Goal: Entertainment & Leisure: Consume media (video, audio)

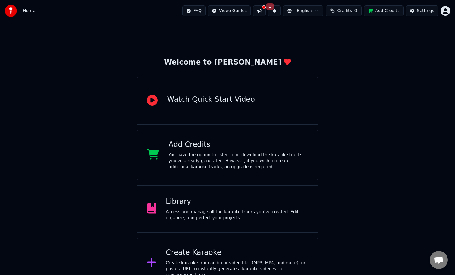
click at [25, 8] on div "Home" at bounding box center [20, 11] width 30 height 12
click at [26, 10] on span "Home" at bounding box center [29, 11] width 12 height 6
click at [26, 11] on span "Home" at bounding box center [29, 11] width 12 height 6
click at [196, 203] on div "Library" at bounding box center [237, 202] width 142 height 10
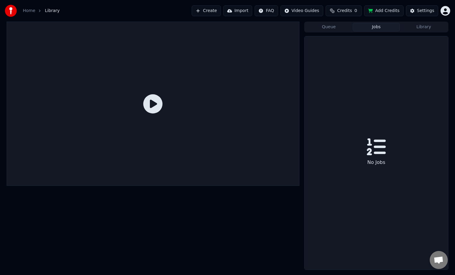
click at [369, 29] on button "Jobs" at bounding box center [376, 27] width 48 height 9
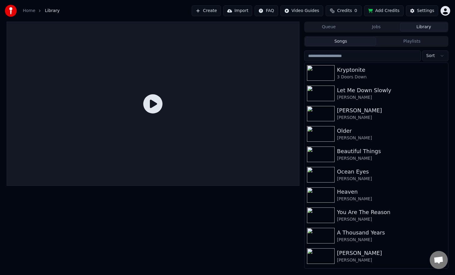
click at [415, 31] on button "Library" at bounding box center [424, 27] width 48 height 9
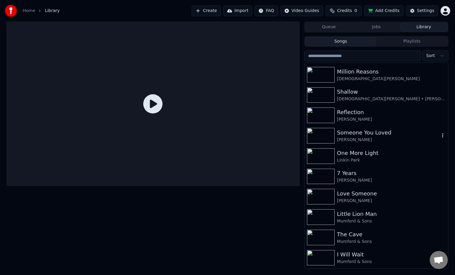
scroll to position [592, 0]
click at [372, 154] on div "One More Light" at bounding box center [388, 152] width 103 height 8
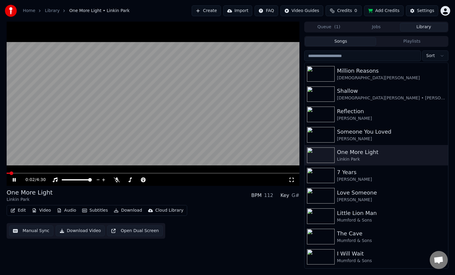
click at [295, 183] on div "0:02 / 4:30" at bounding box center [153, 180] width 288 height 6
click at [120, 181] on div at bounding box center [144, 180] width 48 height 6
click at [117, 181] on icon at bounding box center [117, 180] width 6 height 5
click at [29, 173] on span at bounding box center [153, 173] width 293 height 1
click at [38, 173] on span at bounding box center [153, 173] width 293 height 1
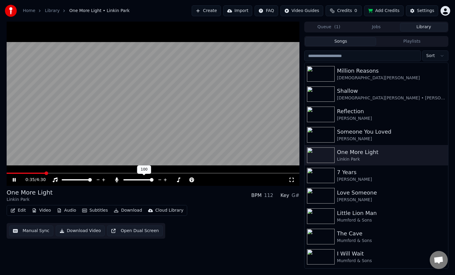
click at [137, 180] on span at bounding box center [138, 179] width 30 height 1
click at [123, 181] on span at bounding box center [125, 180] width 4 height 4
click at [173, 180] on icon at bounding box center [173, 180] width 6 height 6
click at [180, 181] on icon at bounding box center [179, 180] width 6 height 6
click at [117, 181] on icon at bounding box center [117, 180] width 6 height 5
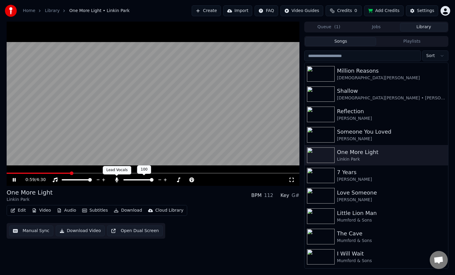
click at [119, 181] on icon at bounding box center [117, 180] width 6 height 5
click at [293, 181] on icon at bounding box center [291, 180] width 4 height 4
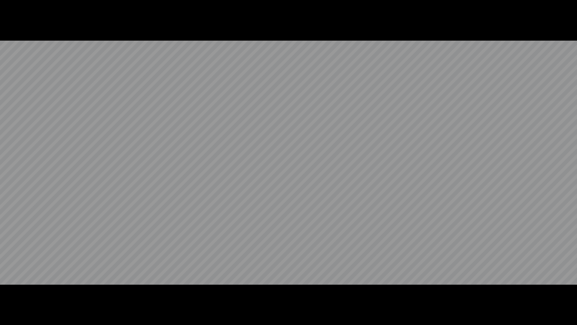
click at [454, 275] on video at bounding box center [288, 162] width 577 height 325
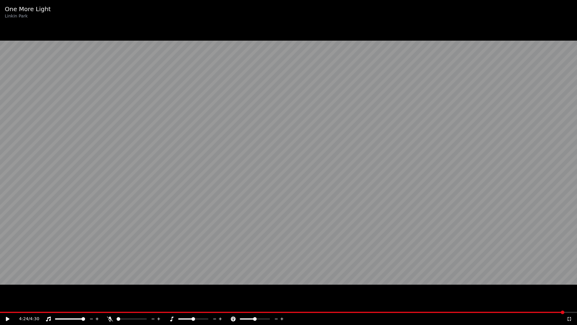
click at [454, 275] on icon at bounding box center [569, 318] width 6 height 5
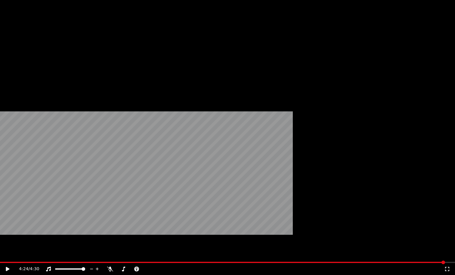
scroll to position [31, 0]
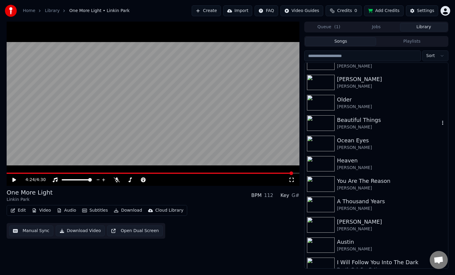
click at [360, 114] on div "Beautiful Things [PERSON_NAME]" at bounding box center [375, 123] width 143 height 20
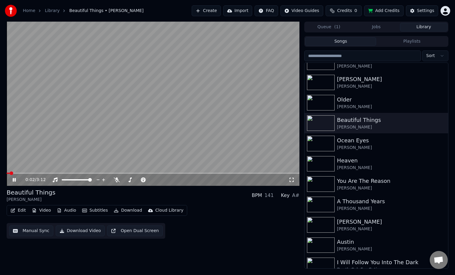
click at [292, 181] on icon at bounding box center [291, 180] width 6 height 5
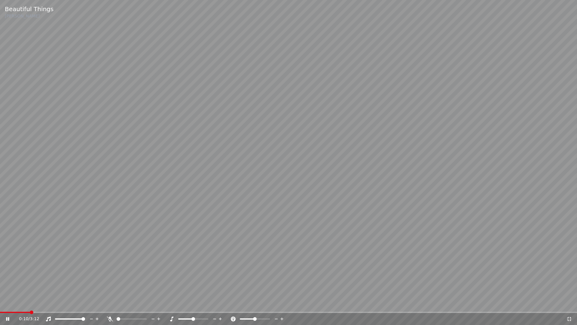
click at [141, 275] on div at bounding box center [137, 319] width 48 height 6
click at [138, 275] on span at bounding box center [138, 319] width 4 height 4
click at [129, 275] on span at bounding box center [123, 318] width 12 height 1
